Goal: Use online tool/utility

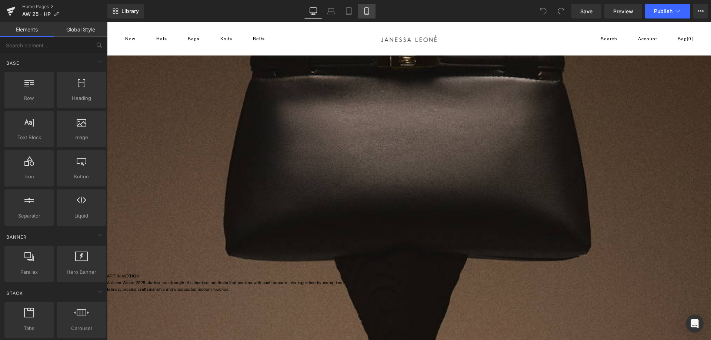
click at [371, 11] on link "Mobile" at bounding box center [367, 11] width 18 height 15
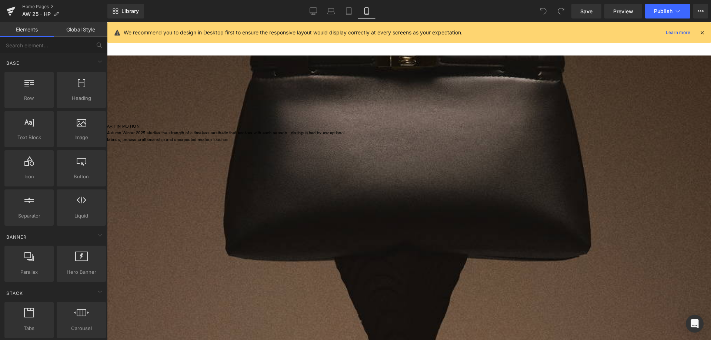
click at [107, 22] on div at bounding box center [107, 22] width 0 height 0
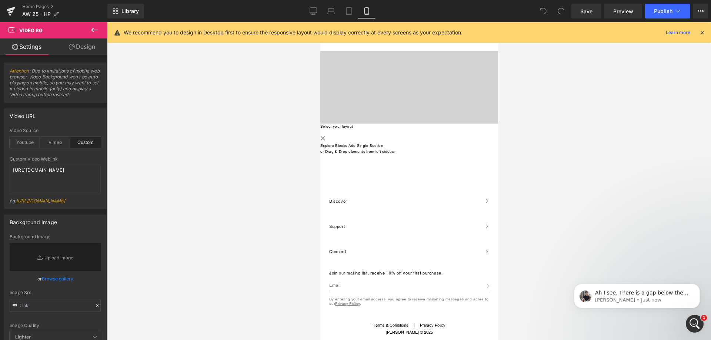
scroll to position [1142, 0]
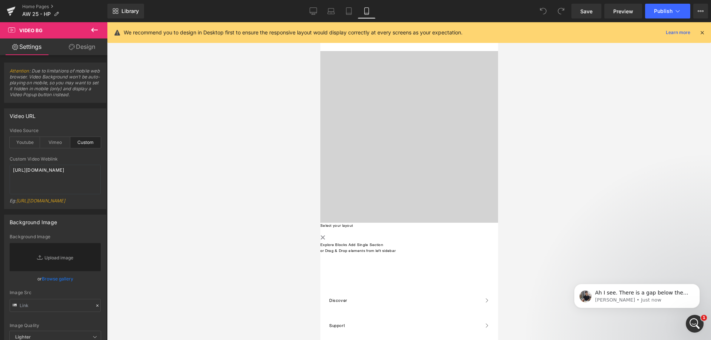
click at [419, 185] on div at bounding box center [409, 112] width 178 height 222
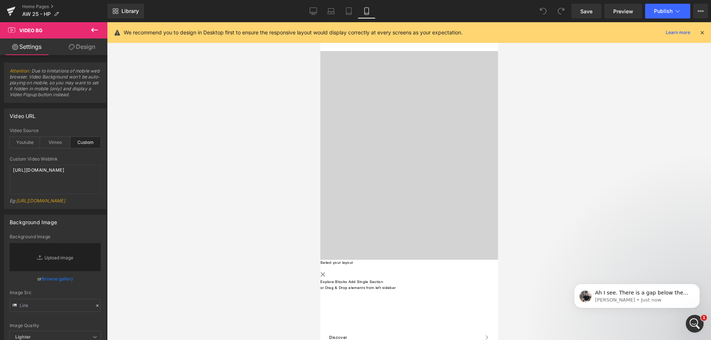
click at [419, 185] on div at bounding box center [409, 149] width 178 height 222
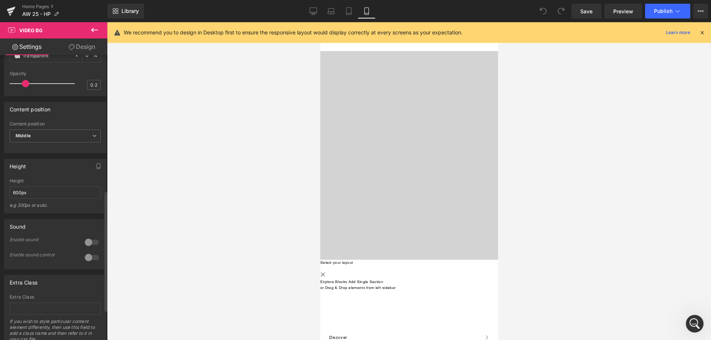
scroll to position [392, 0]
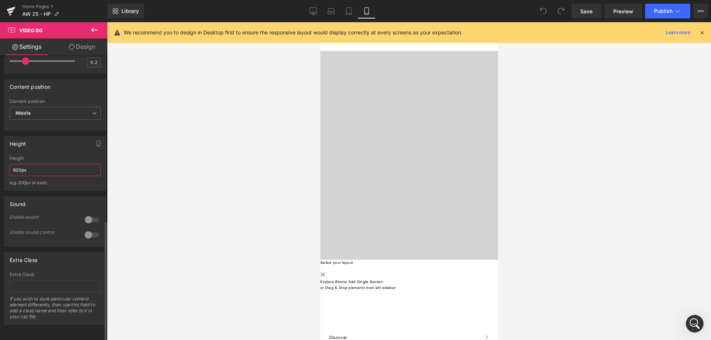
click at [53, 164] on input "600px" at bounding box center [55, 170] width 91 height 12
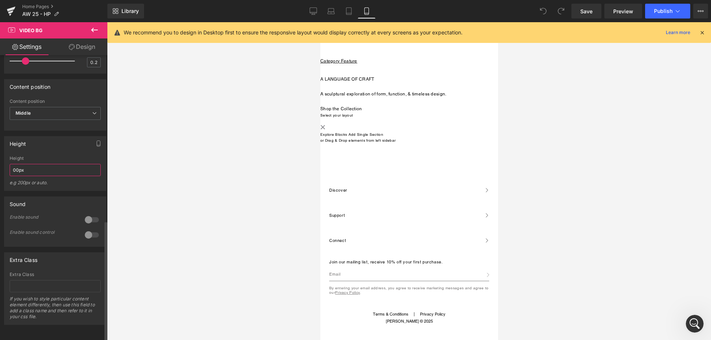
type input "600px"
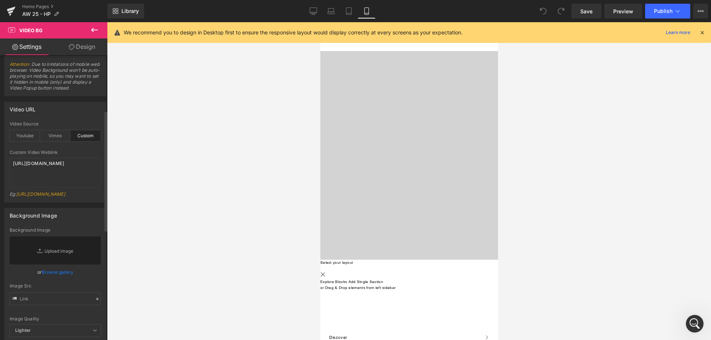
scroll to position [0, 0]
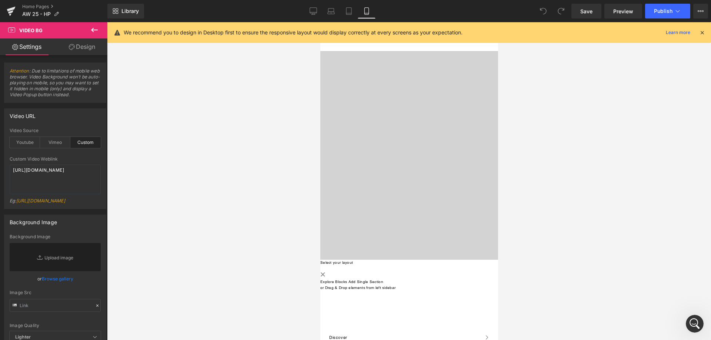
click at [80, 49] on link "Design" at bounding box center [82, 47] width 54 height 17
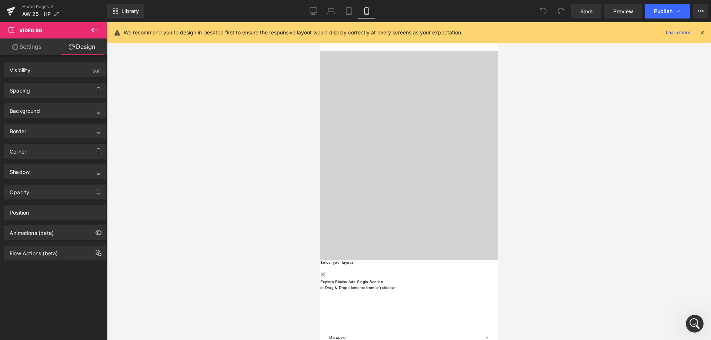
click at [29, 48] on link "Settings" at bounding box center [27, 47] width 54 height 17
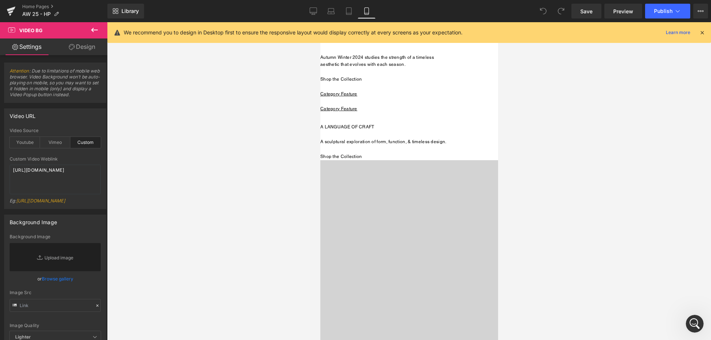
scroll to position [920, 0]
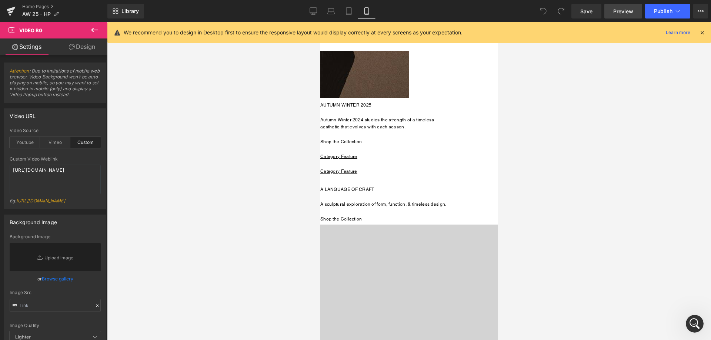
click at [619, 17] on link "Preview" at bounding box center [624, 11] width 38 height 15
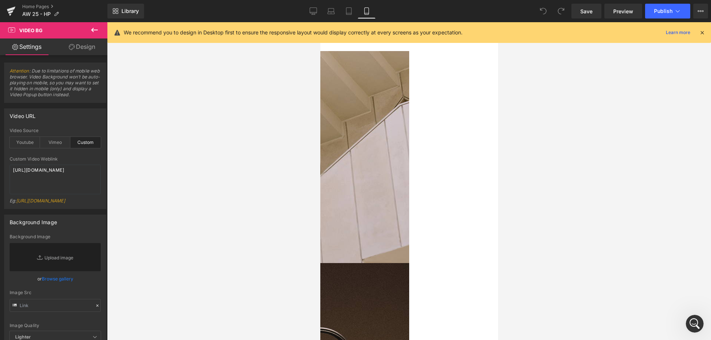
scroll to position [364, 0]
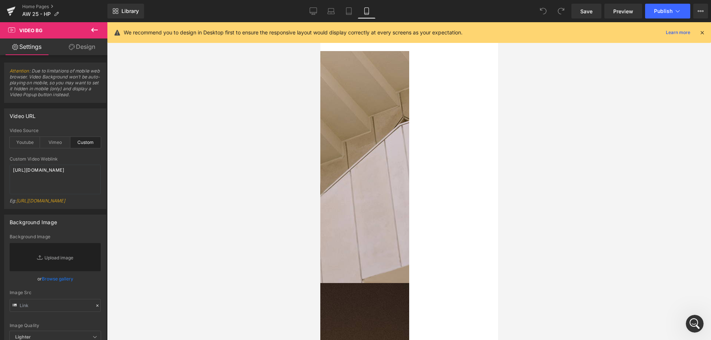
click at [409, 236] on div "Your heading text goes here" at bounding box center [320, 181] width 178 height 185
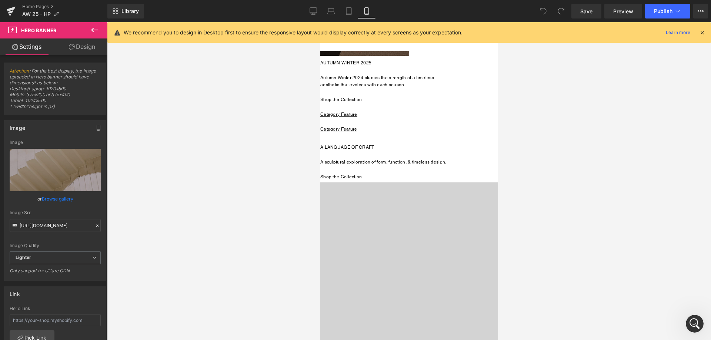
scroll to position [920, 0]
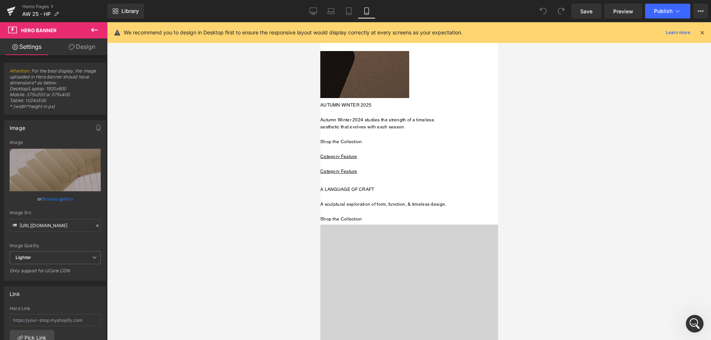
click at [381, 253] on div at bounding box center [409, 336] width 178 height 222
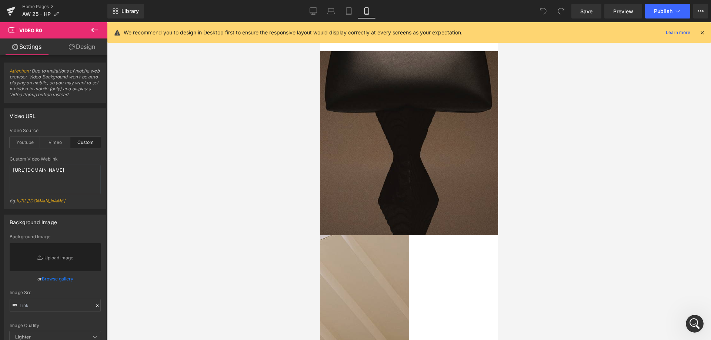
click at [440, 225] on div at bounding box center [409, 76] width 178 height 318
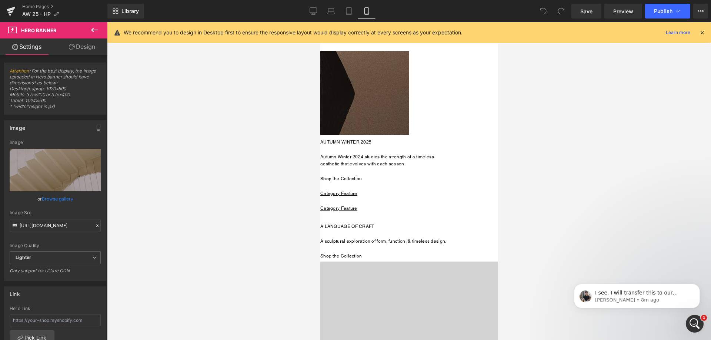
scroll to position [926, 0]
